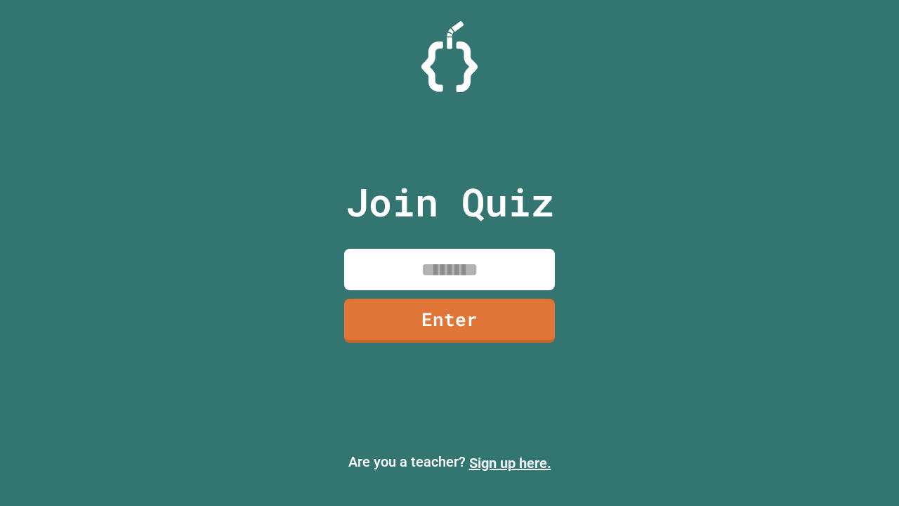
click at [510, 463] on link "Sign up here." at bounding box center [510, 462] width 82 height 17
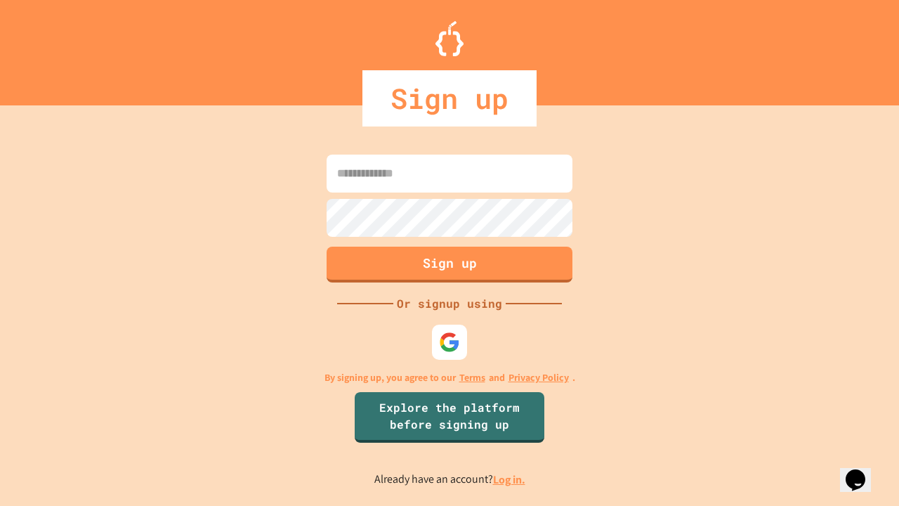
click at [510, 479] on link "Log in." at bounding box center [509, 479] width 32 height 15
